Goal: Navigation & Orientation: Find specific page/section

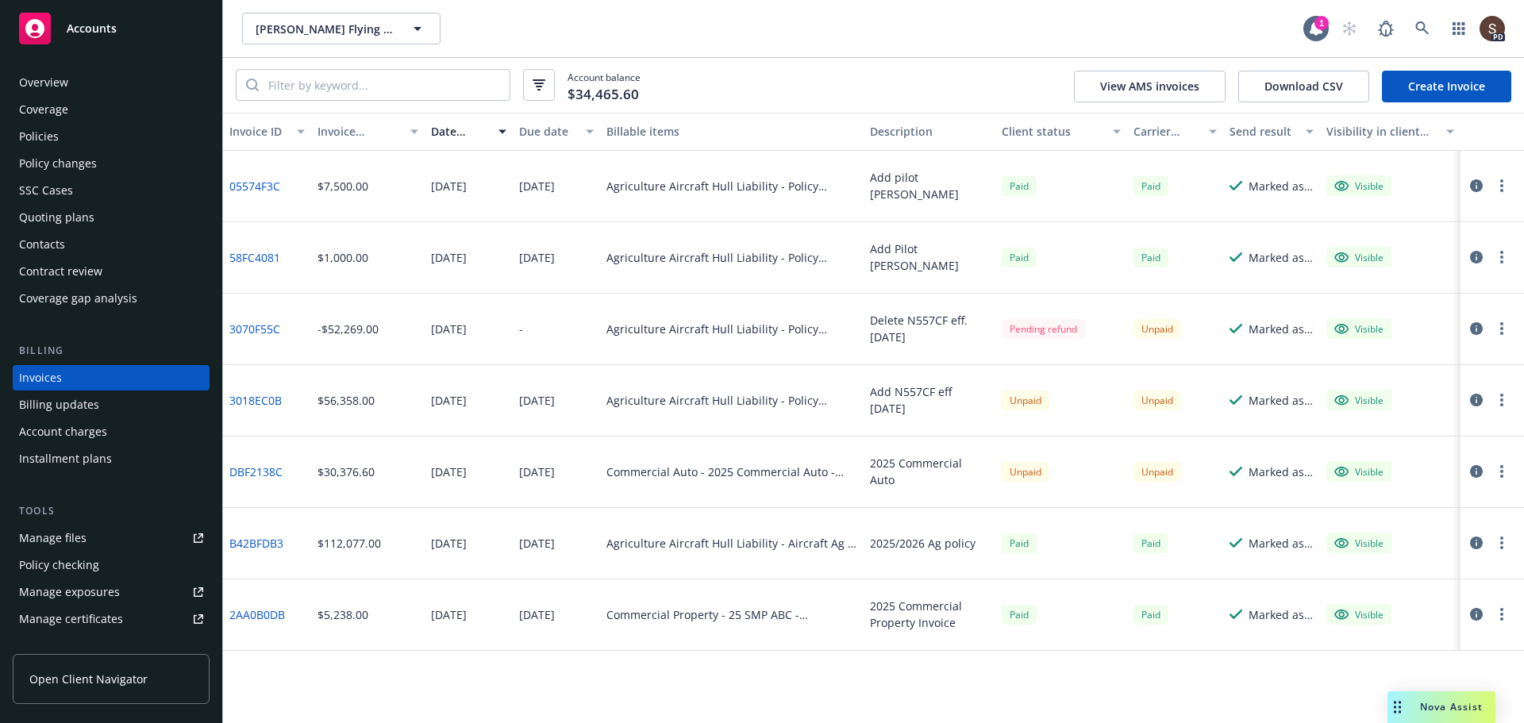
click at [55, 373] on div "Invoices" at bounding box center [40, 377] width 43 height 25
